Goal: Use online tool/utility: Utilize a website feature to perform a specific function

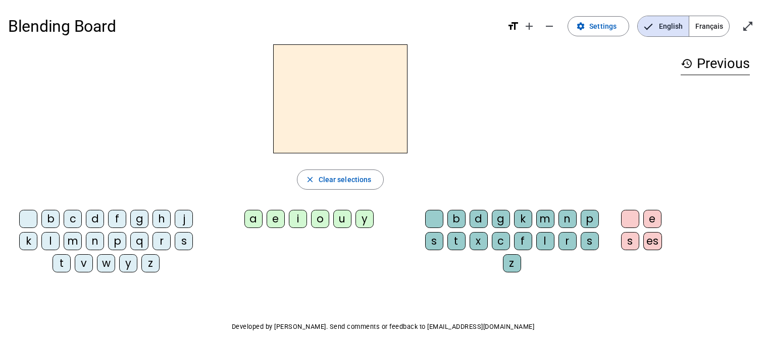
click at [711, 22] on span "Français" at bounding box center [709, 26] width 40 height 20
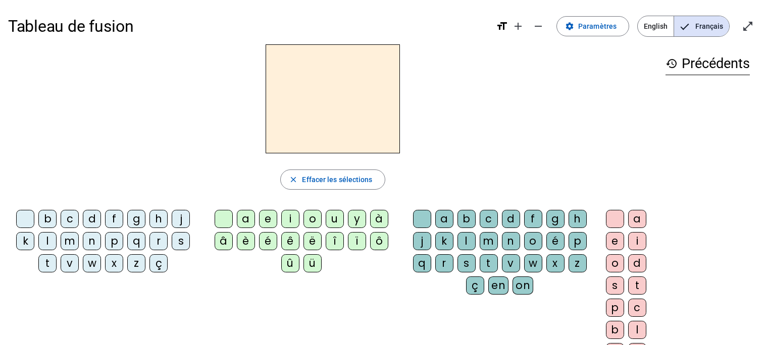
click at [228, 241] on div "â" at bounding box center [224, 241] width 18 height 18
click at [515, 240] on div "n" at bounding box center [511, 241] width 18 height 18
click at [607, 246] on div "e" at bounding box center [615, 241] width 18 height 18
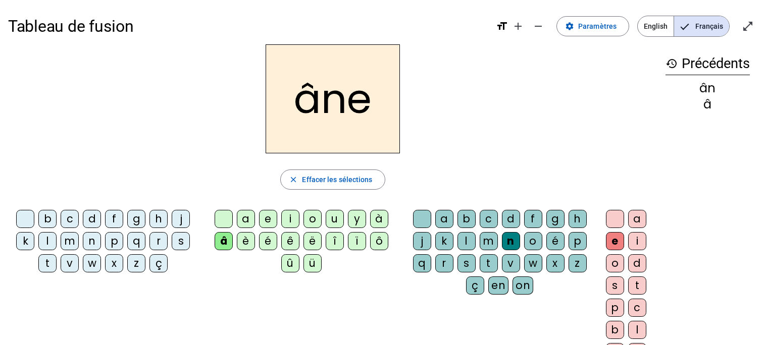
click at [489, 246] on div "m" at bounding box center [488, 241] width 18 height 18
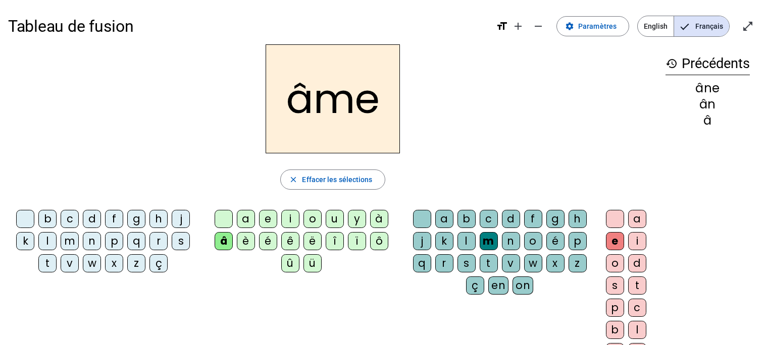
click at [551, 220] on div "g" at bounding box center [555, 219] width 18 height 18
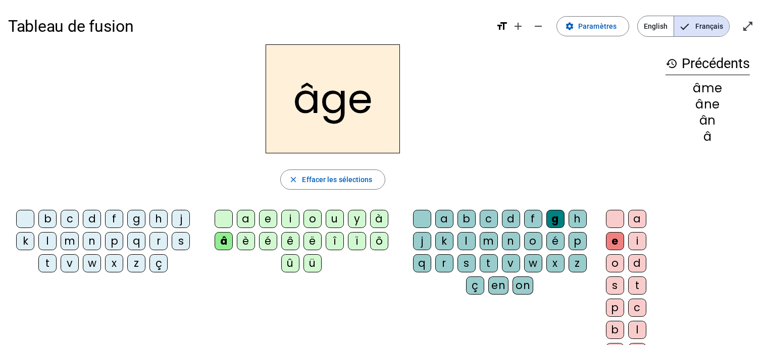
click at [112, 246] on div "p" at bounding box center [114, 241] width 18 height 18
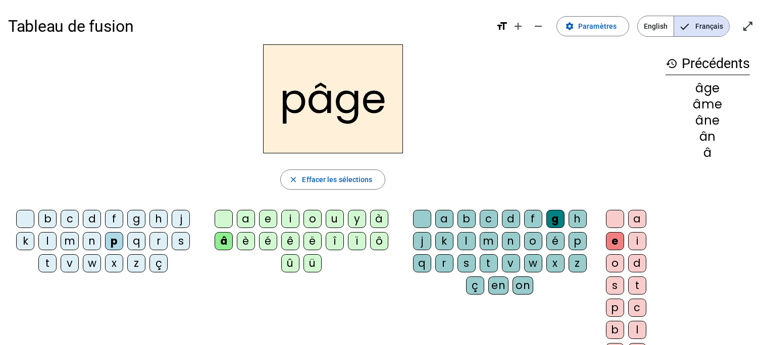
click at [246, 221] on div "a" at bounding box center [246, 219] width 18 height 18
click at [174, 244] on div "s" at bounding box center [181, 241] width 18 height 18
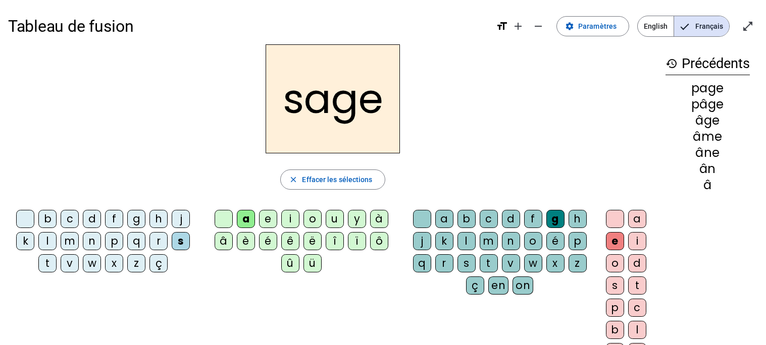
click at [94, 237] on div "n" at bounding box center [92, 241] width 18 height 18
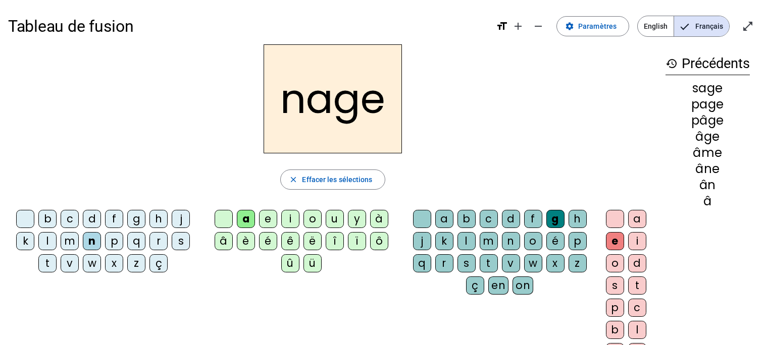
click at [76, 242] on div "m" at bounding box center [70, 241] width 18 height 18
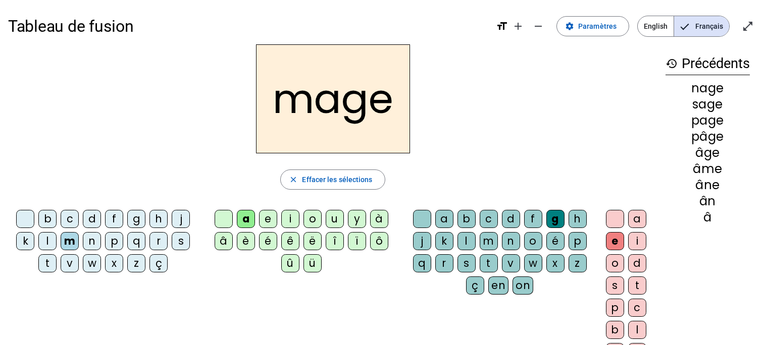
click at [332, 225] on div "u" at bounding box center [335, 219] width 18 height 18
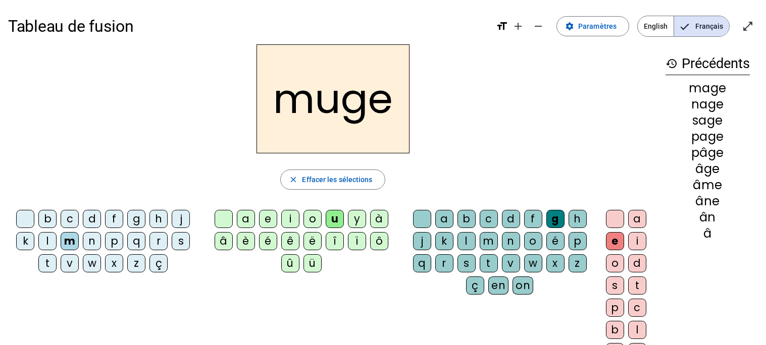
click at [51, 244] on div "l" at bounding box center [47, 241] width 18 height 18
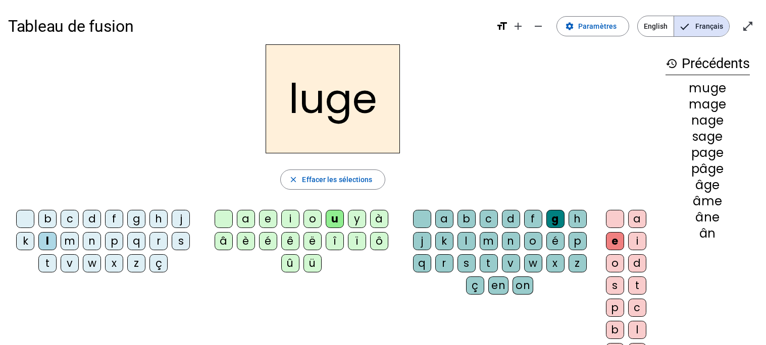
click at [314, 224] on div "o" at bounding box center [312, 219] width 18 height 18
